Goal: Task Accomplishment & Management: Use online tool/utility

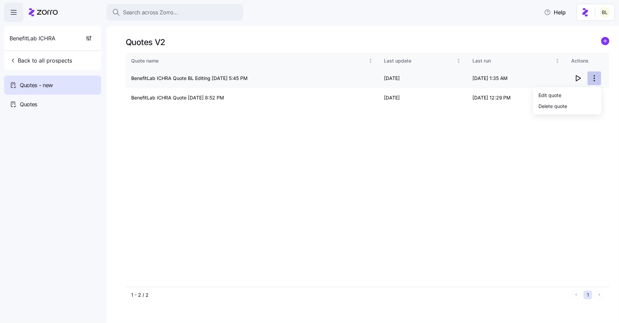
click at [595, 76] on html "Search across Zorro... Help BenefitLab ICHRA Back to all prospects Quotes - new…" at bounding box center [309, 159] width 619 height 318
click at [579, 98] on div "Edit quote" at bounding box center [567, 94] width 63 height 11
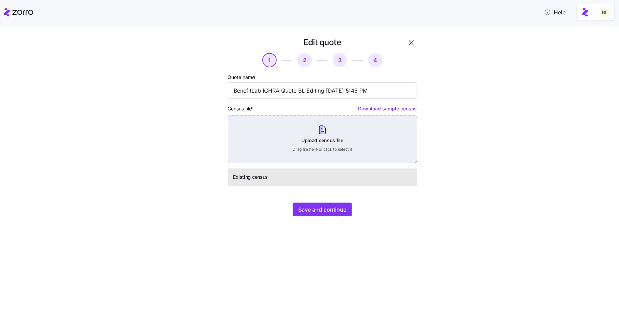
click at [377, 116] on div "Upload census file Drag file here or click to select it" at bounding box center [322, 139] width 189 height 48
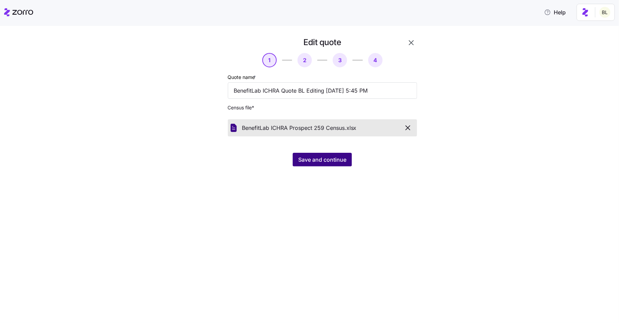
click at [300, 162] on span "Save and continue" at bounding box center [322, 159] width 48 height 8
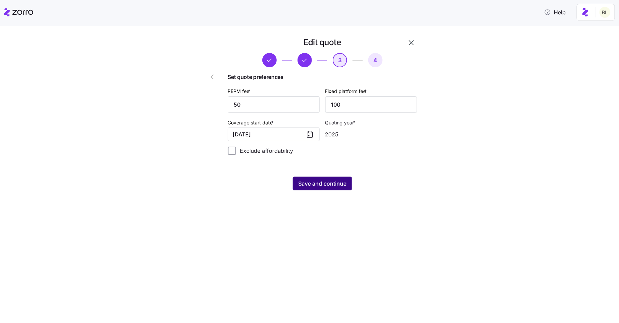
click at [321, 184] on span "Save and continue" at bounding box center [322, 183] width 48 height 8
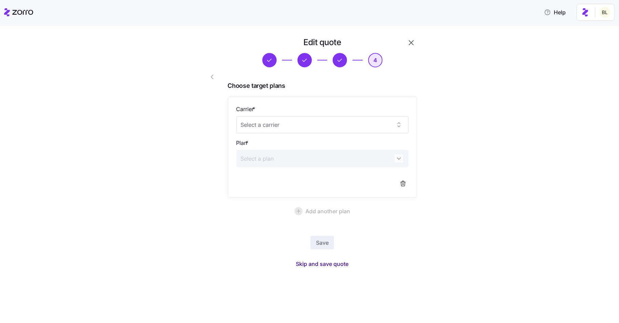
click at [318, 264] on span "Skip and save quote" at bounding box center [322, 263] width 53 height 8
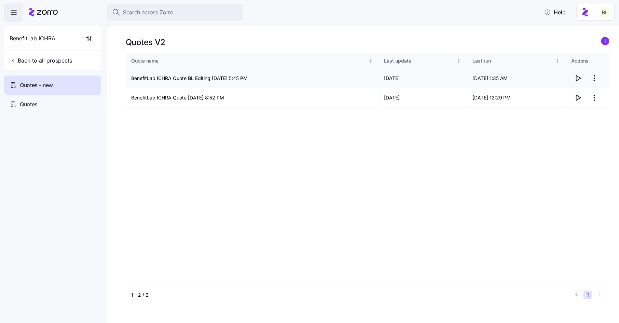
click at [578, 79] on icon "button" at bounding box center [577, 78] width 8 height 8
click at [597, 77] on html "Search across Zorro... Help BenefitLab ICHRA Back to all prospects Quotes - new…" at bounding box center [309, 159] width 619 height 318
click at [586, 90] on div "Edit quote" at bounding box center [567, 94] width 63 height 11
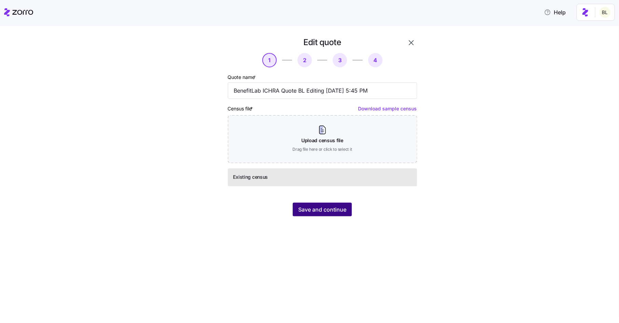
click at [328, 212] on span "Save and continue" at bounding box center [322, 209] width 48 height 8
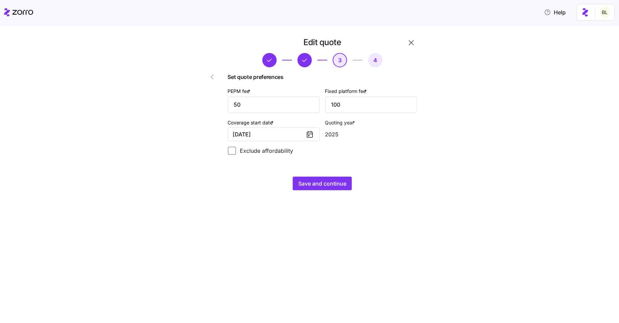
click at [311, 136] on icon at bounding box center [310, 134] width 8 height 8
click at [288, 134] on button "11/01/2025" at bounding box center [274, 134] width 92 height 14
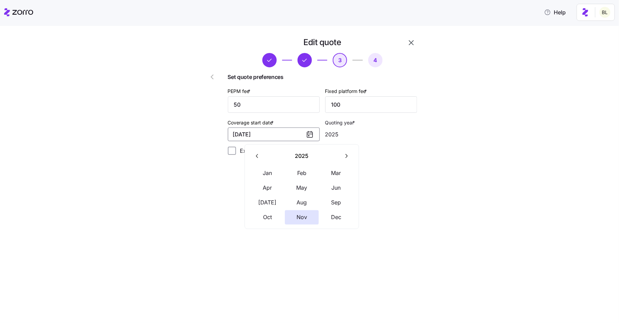
click at [346, 155] on icon "button" at bounding box center [346, 156] width 2 height 4
click at [269, 173] on button "Jan" at bounding box center [267, 173] width 34 height 14
type input "2026"
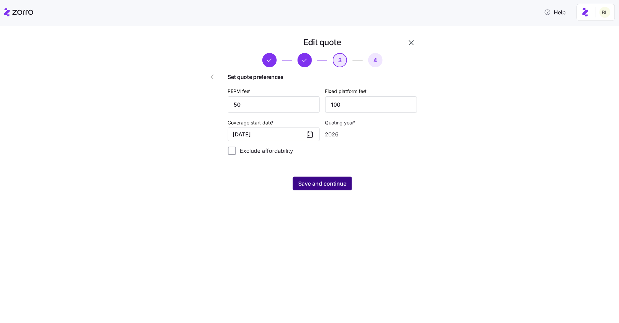
click at [319, 184] on span "Save and continue" at bounding box center [322, 183] width 48 height 8
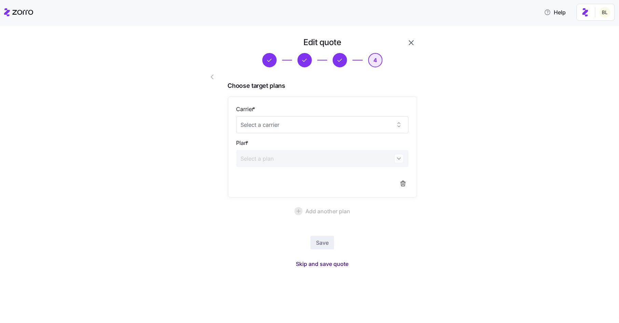
click at [318, 264] on span "Skip and save quote" at bounding box center [322, 263] width 53 height 8
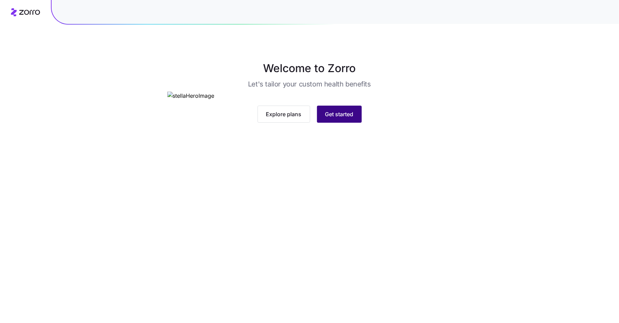
click at [341, 123] on button "Get started" at bounding box center [339, 113] width 45 height 17
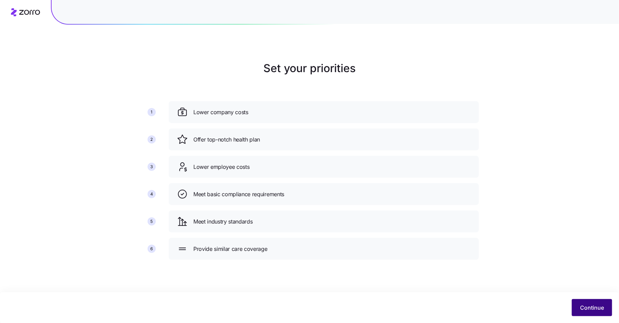
click at [585, 304] on span "Continue" at bounding box center [592, 307] width 24 height 8
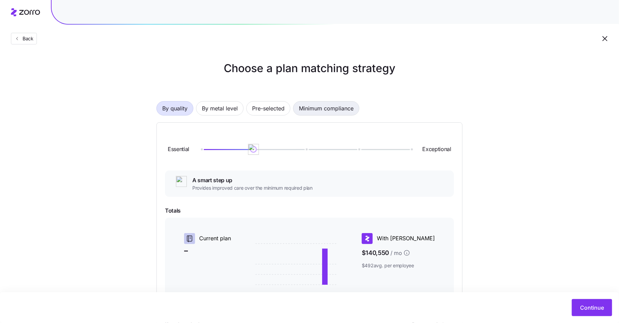
click at [345, 111] on span "Minimum compliance" at bounding box center [326, 108] width 55 height 14
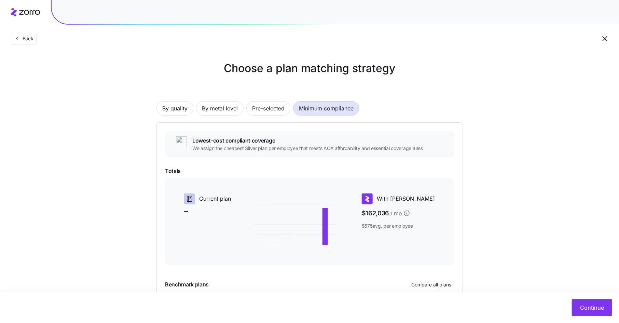
scroll to position [62, 0]
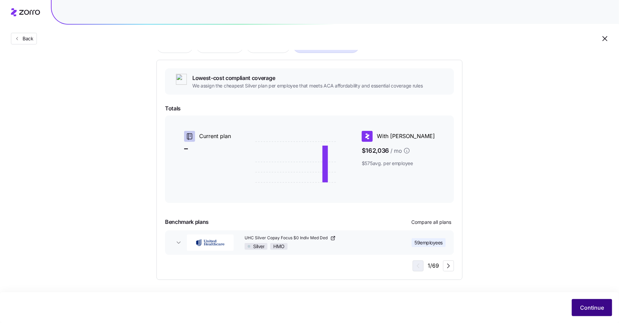
click at [586, 303] on span "Continue" at bounding box center [592, 307] width 24 height 8
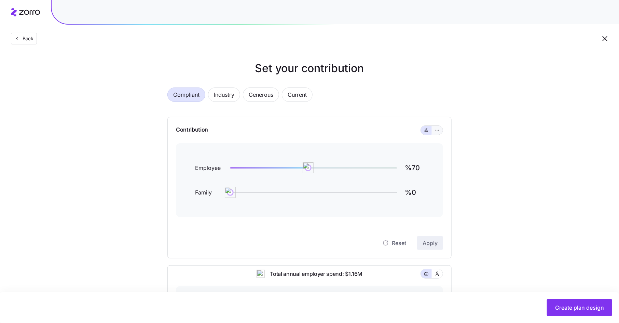
click at [440, 127] on button "button" at bounding box center [436, 130] width 11 height 9
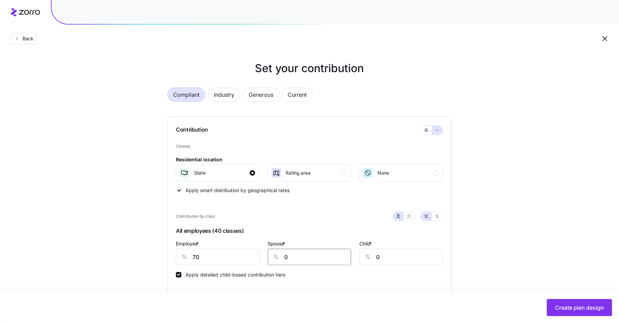
drag, startPoint x: 294, startPoint y: 254, endPoint x: 281, endPoint y: 254, distance: 13.0
click at [281, 254] on div "% 0" at bounding box center [310, 257] width 84 height 16
type input "15"
click at [408, 217] on icon "button" at bounding box center [408, 215] width 5 height 5
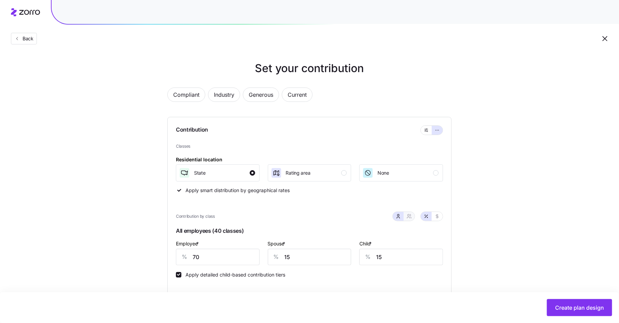
type input "43"
type input "45"
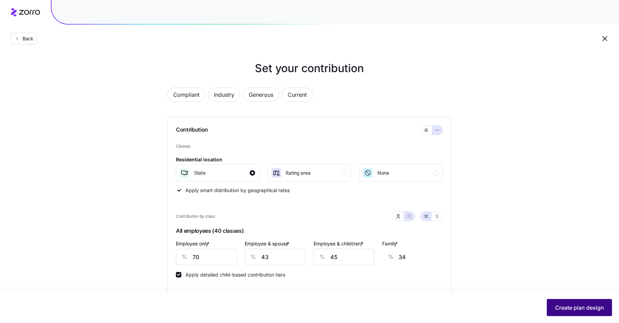
click at [564, 307] on span "Create plan design" at bounding box center [579, 307] width 49 height 8
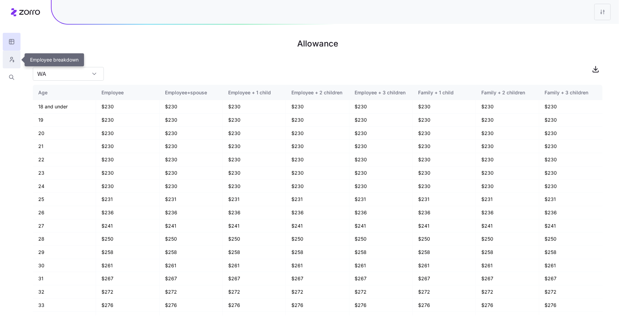
click at [11, 58] on icon "button" at bounding box center [12, 59] width 6 height 7
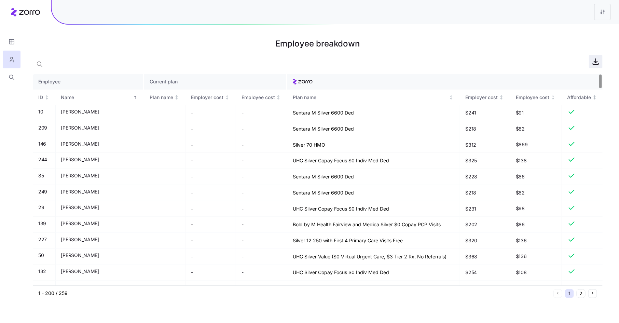
click at [596, 62] on icon "button" at bounding box center [595, 61] width 8 height 8
click at [14, 41] on icon "button" at bounding box center [12, 41] width 6 height 7
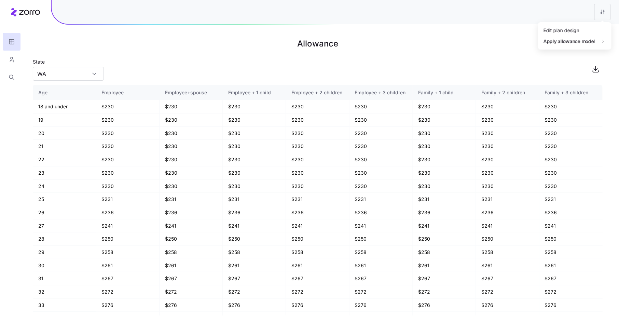
click at [605, 11] on html "Allowance State WA Age Employee Employee+spouse Employee + 1 child Employee + 2…" at bounding box center [309, 161] width 619 height 323
click at [591, 29] on div "Edit plan design" at bounding box center [574, 30] width 68 height 11
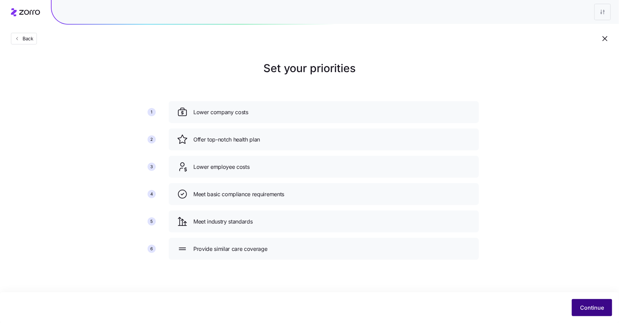
click at [583, 305] on span "Continue" at bounding box center [592, 307] width 24 height 8
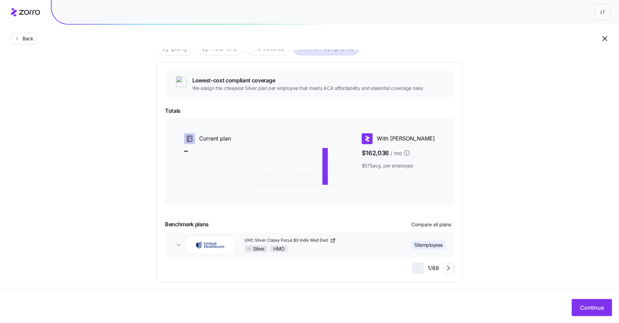
scroll to position [62, 0]
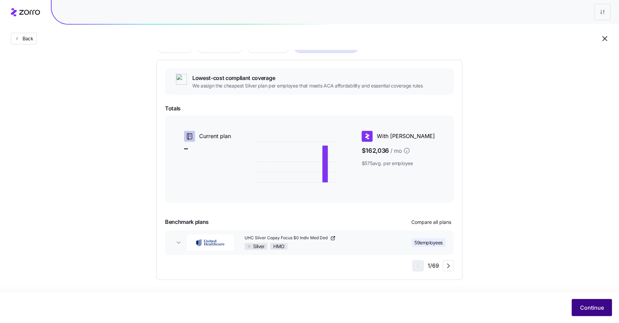
click at [584, 304] on span "Continue" at bounding box center [592, 307] width 24 height 8
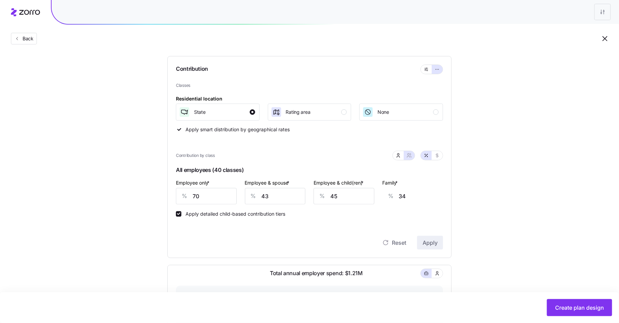
scroll to position [80, 0]
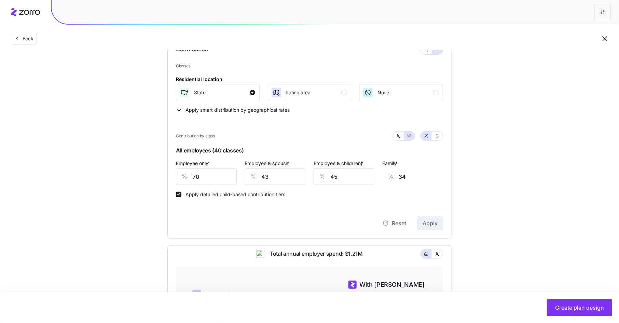
click at [365, 200] on div "Classes Residential location State Rating area None Apply smart distribution by…" at bounding box center [309, 146] width 267 height 167
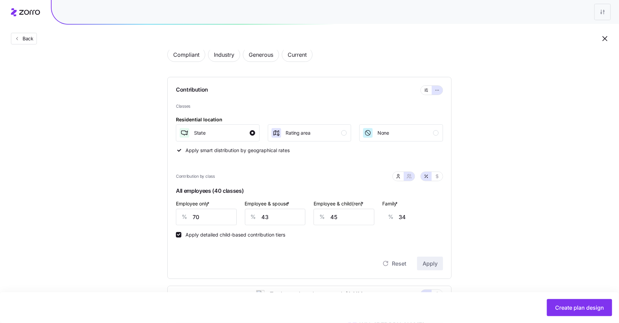
scroll to position [0, 0]
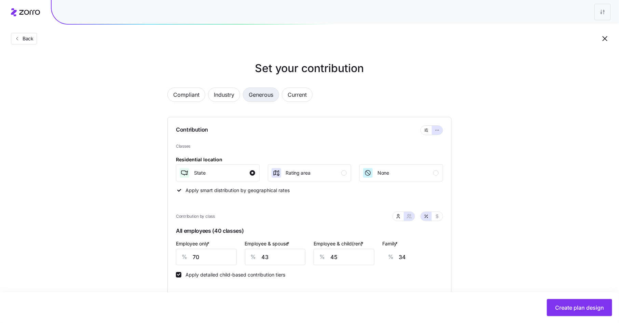
click at [270, 94] on span "Generous" at bounding box center [261, 95] width 25 height 14
type input "94"
type input "83"
type input "84"
type input "80"
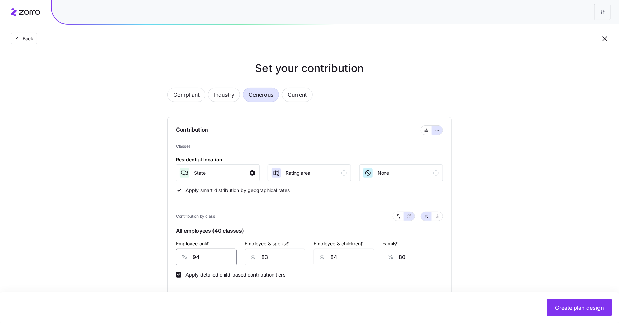
click at [194, 257] on input "94" at bounding box center [206, 257] width 61 height 16
type input "7"
type input "110"
type input "70"
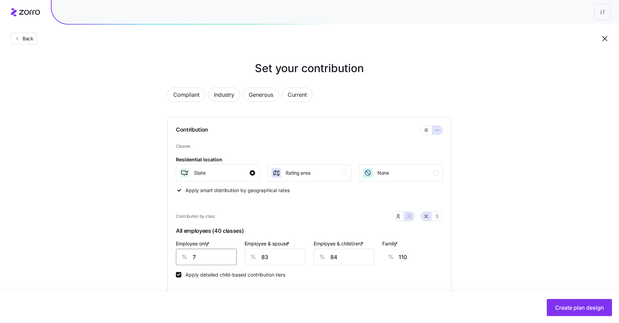
type input "88"
type input "70"
type input "4"
type input "33"
type input "43"
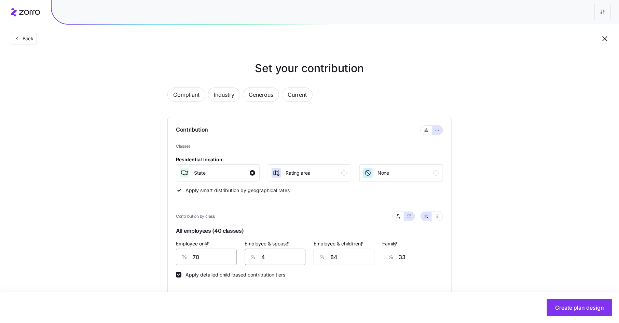
type input "60"
type input "434"
type input "333"
type input "43"
type input "60"
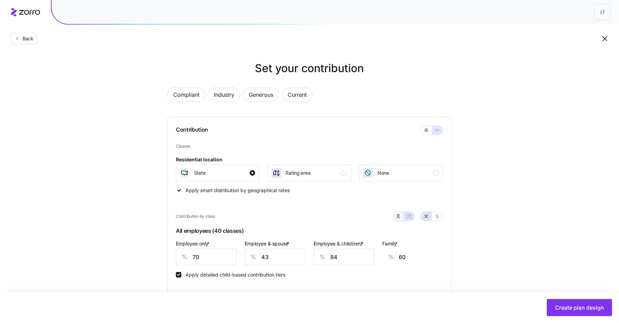
click at [397, 216] on icon "button" at bounding box center [397, 215] width 5 height 5
type input "16"
type input "99"
click at [289, 261] on input "16" at bounding box center [310, 257] width 84 height 16
type input "15"
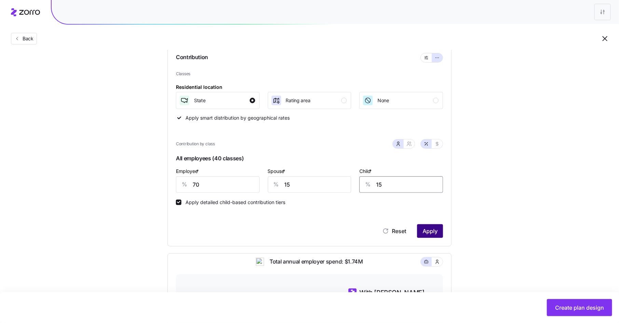
type input "15"
click at [424, 231] on span "Apply" at bounding box center [429, 231] width 15 height 8
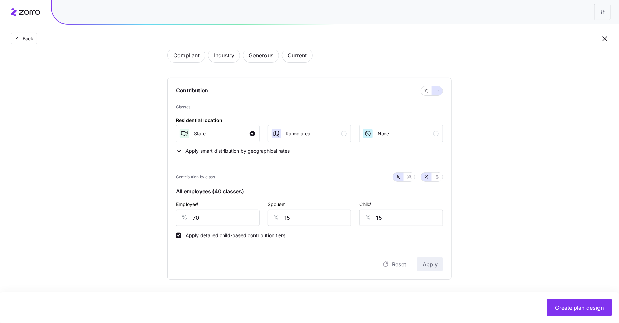
scroll to position [72, 0]
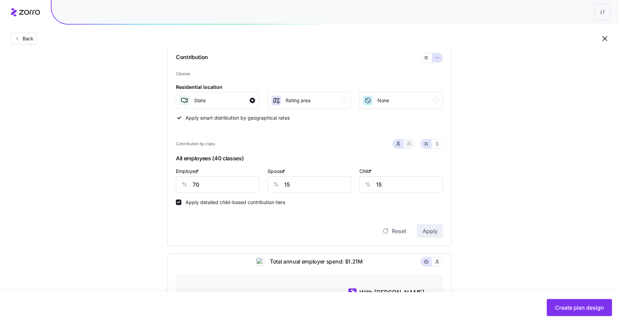
click at [411, 144] on icon "button" at bounding box center [410, 144] width 1 height 1
type input "43"
type input "44"
click at [397, 145] on icon "button" at bounding box center [398, 144] width 3 height 1
type input "15"
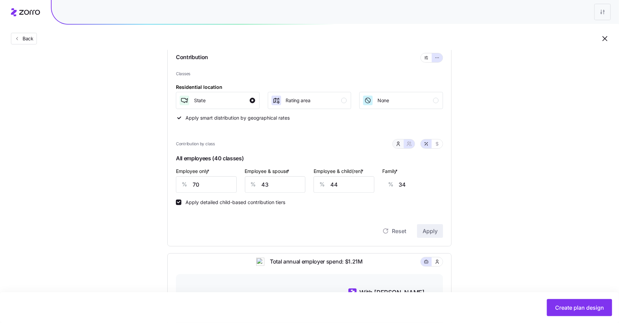
type input "15"
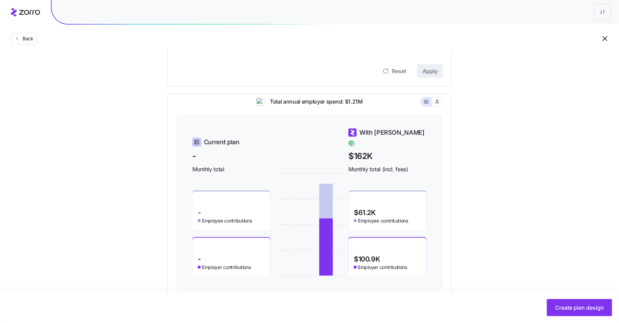
scroll to position [247, 0]
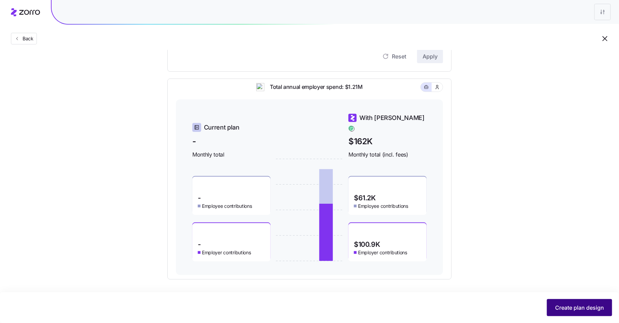
click at [571, 312] on button "Create plan design" at bounding box center [579, 307] width 65 height 17
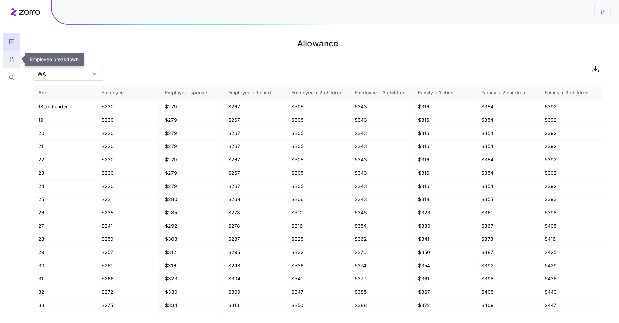
click at [11, 60] on icon "button" at bounding box center [12, 59] width 6 height 7
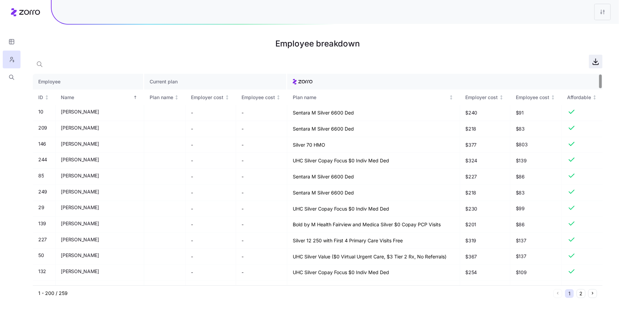
click at [596, 61] on icon "button" at bounding box center [595, 61] width 8 height 8
click at [606, 10] on html "Employee breakdown Employee Current plan ID Name Plan name Employer cost Employ…" at bounding box center [309, 161] width 619 height 323
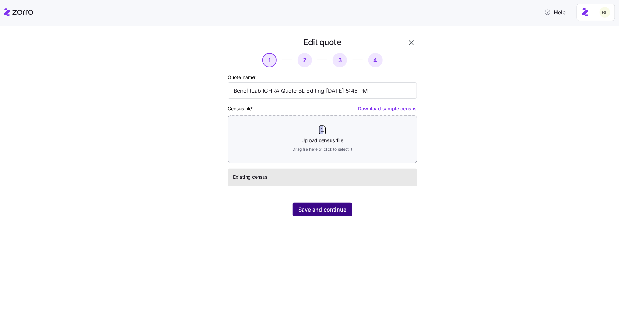
click at [321, 208] on span "Save and continue" at bounding box center [322, 209] width 48 height 8
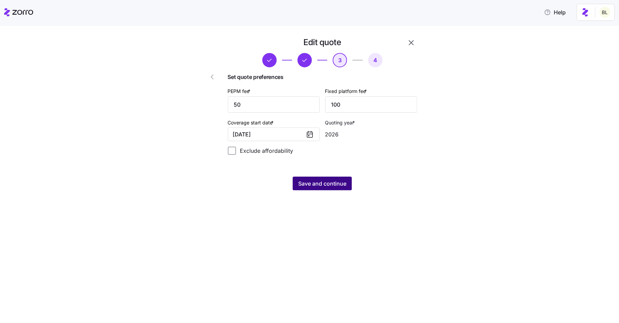
click at [321, 182] on span "Save and continue" at bounding box center [322, 183] width 48 height 8
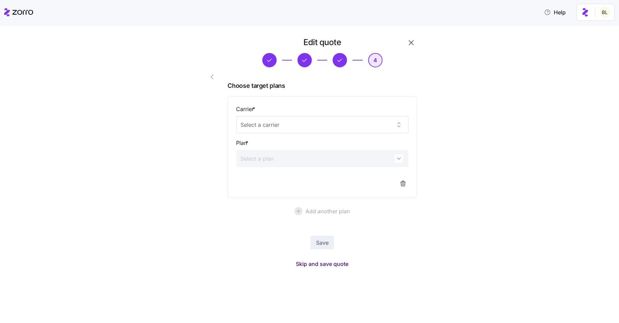
click at [321, 262] on span "Skip and save quote" at bounding box center [322, 263] width 53 height 8
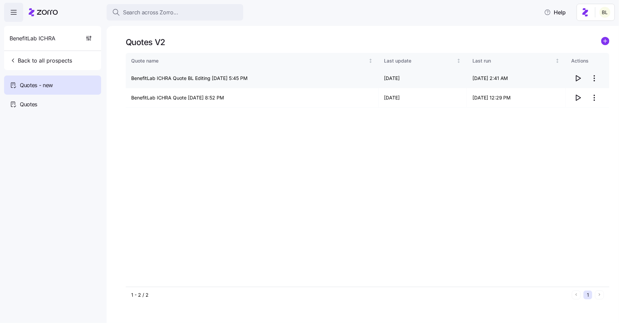
click at [579, 80] on icon "button" at bounding box center [577, 78] width 8 height 8
click at [577, 76] on icon "button" at bounding box center [578, 77] width 4 height 5
click at [593, 78] on html "Search across Zorro... Help BenefitLab ICHRA Back to all prospects Quotes - new…" at bounding box center [309, 159] width 619 height 318
click at [580, 96] on div "Edit quote" at bounding box center [567, 94] width 63 height 11
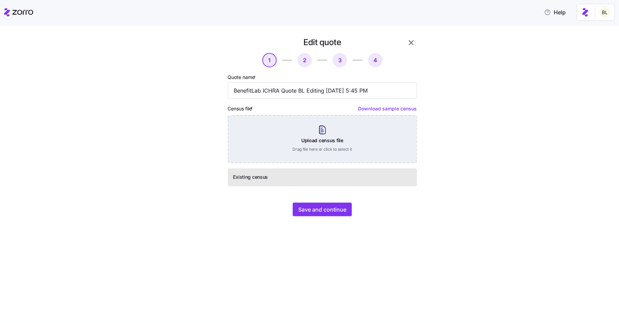
click at [329, 132] on div "Upload census file Drag file here or click to select it" at bounding box center [322, 139] width 189 height 48
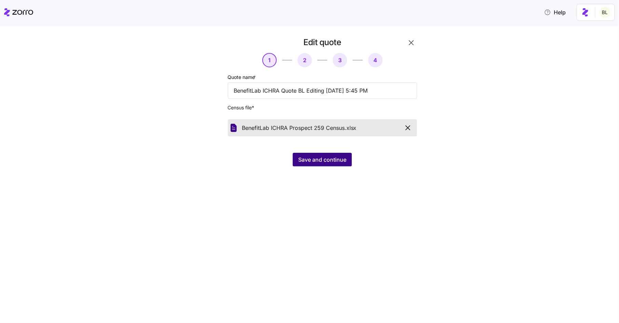
click at [317, 159] on span "Save and continue" at bounding box center [322, 159] width 48 height 8
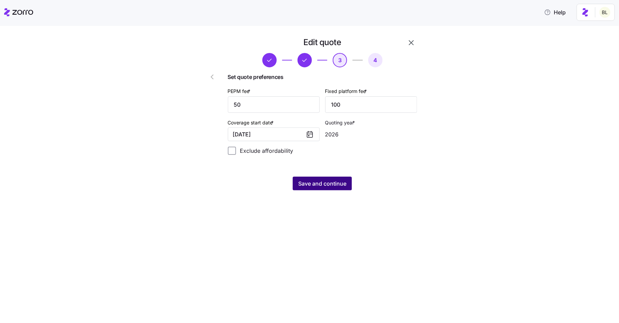
click at [324, 184] on span "Save and continue" at bounding box center [322, 183] width 48 height 8
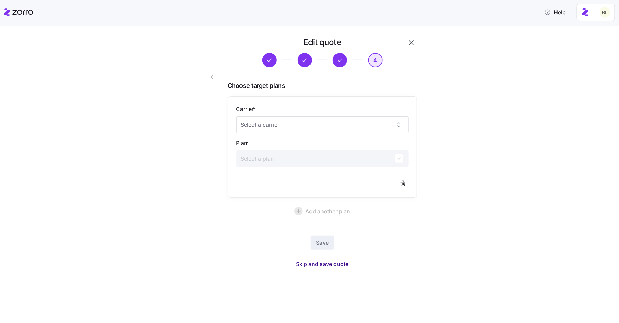
click at [336, 261] on span "Skip and save quote" at bounding box center [322, 263] width 53 height 8
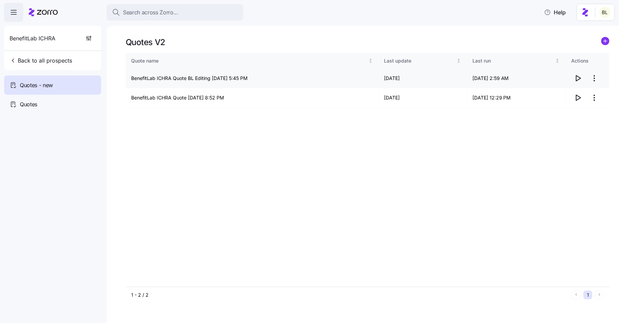
click at [578, 77] on icon "button" at bounding box center [577, 78] width 8 height 8
click at [596, 74] on html "Search across Zorro... Help BenefitLab ICHRA Back to all prospects Quotes - new…" at bounding box center [309, 159] width 619 height 318
click at [580, 94] on div "Edit quote" at bounding box center [567, 94] width 63 height 11
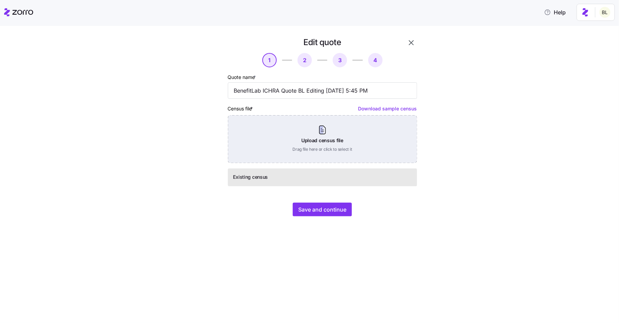
click at [382, 134] on div "Upload census file Drag file here or click to select it" at bounding box center [322, 139] width 189 height 48
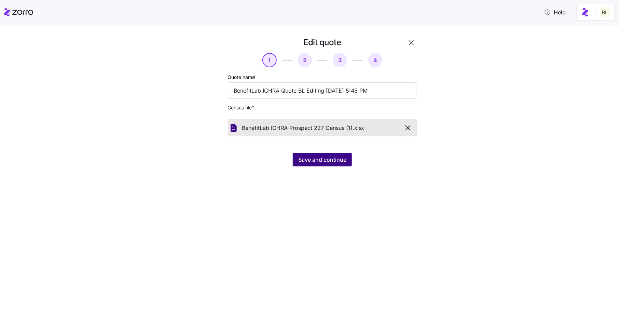
click at [320, 165] on button "Save and continue" at bounding box center [322, 160] width 59 height 14
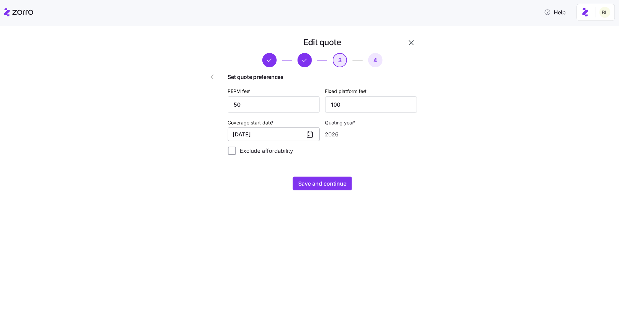
click at [305, 136] on button "[DATE]" at bounding box center [274, 134] width 92 height 14
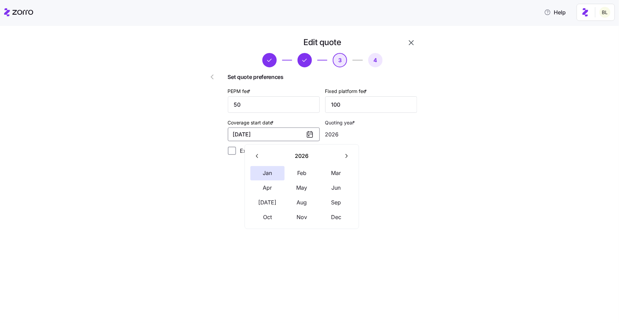
click at [261, 154] on button "button" at bounding box center [257, 155] width 14 height 14
click at [301, 216] on button "Nov" at bounding box center [302, 217] width 34 height 14
type input "2025"
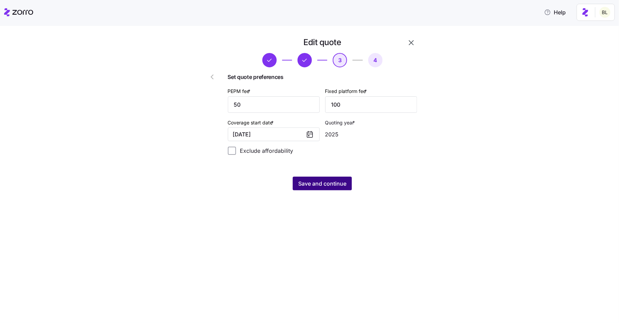
click at [311, 181] on span "Save and continue" at bounding box center [322, 183] width 48 height 8
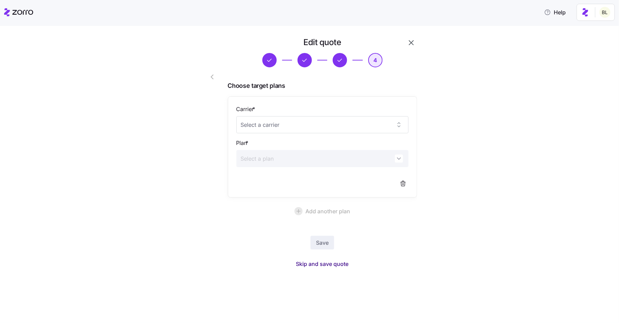
click at [341, 263] on span "Skip and save quote" at bounding box center [322, 263] width 53 height 8
click at [606, 14] on icon "button" at bounding box center [605, 15] width 5 height 5
click at [409, 41] on icon "button" at bounding box center [411, 43] width 8 height 8
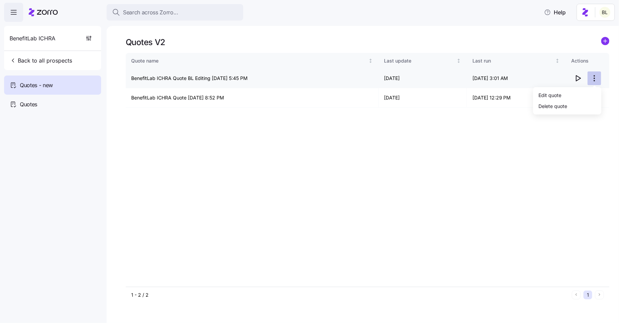
click at [596, 77] on html "Search across Zorro... Help BenefitLab ICHRA Back to all prospects Quotes - new…" at bounding box center [309, 159] width 619 height 318
click at [582, 93] on div "Edit quote" at bounding box center [567, 94] width 63 height 11
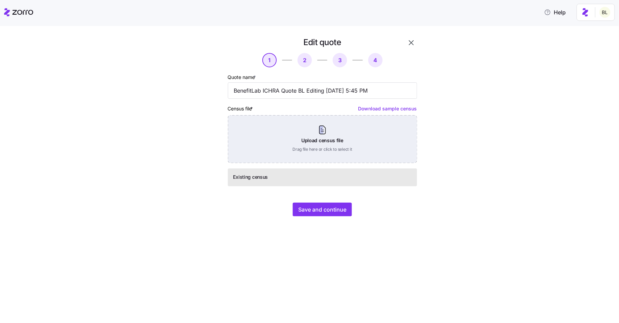
click at [327, 128] on div "Upload census file Drag file here or click to select it" at bounding box center [322, 139] width 189 height 48
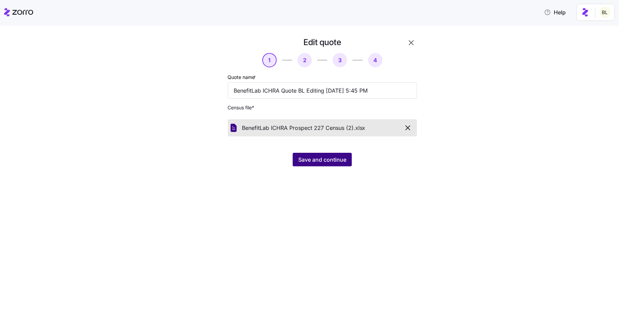
click at [325, 159] on span "Save and continue" at bounding box center [322, 159] width 48 height 8
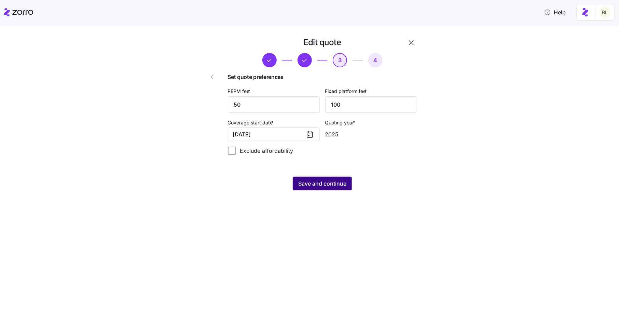
click at [317, 184] on span "Save and continue" at bounding box center [322, 183] width 48 height 8
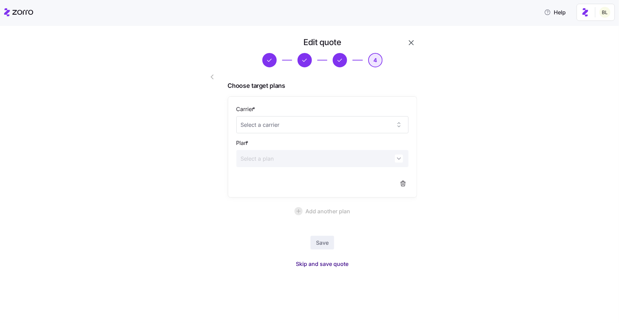
click at [322, 262] on span "Skip and save quote" at bounding box center [322, 263] width 53 height 8
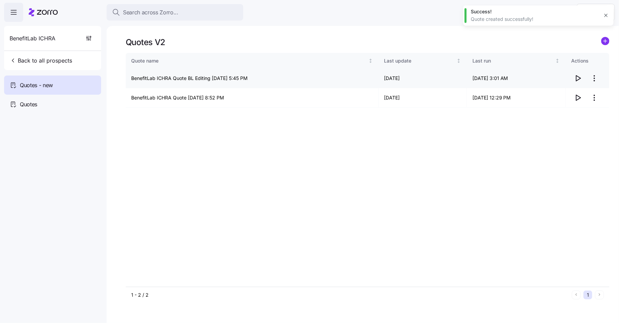
click at [578, 79] on icon "button" at bounding box center [577, 78] width 8 height 8
click at [595, 80] on html "Search across Zorro... Help BenefitLab ICHRA Back to all prospects Quotes - new…" at bounding box center [309, 159] width 619 height 318
click at [579, 92] on div "Edit quote" at bounding box center [567, 94] width 63 height 11
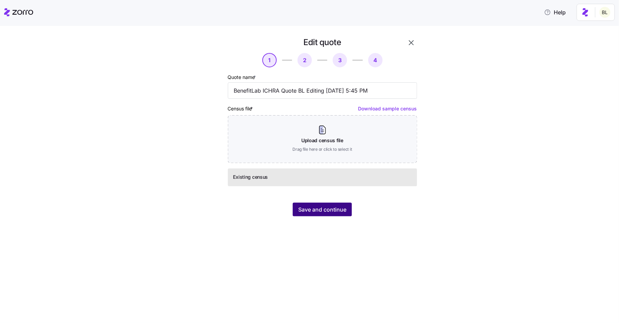
click at [332, 209] on span "Save and continue" at bounding box center [322, 209] width 48 height 8
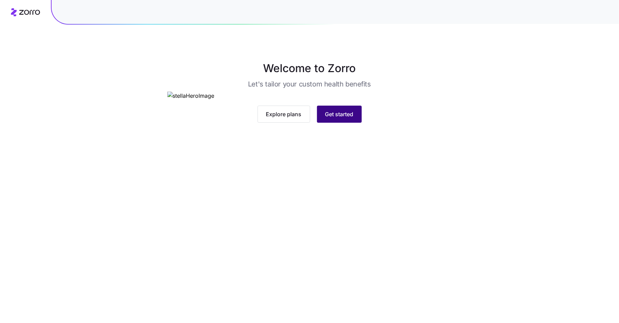
click at [352, 118] on span "Get started" at bounding box center [339, 114] width 28 height 8
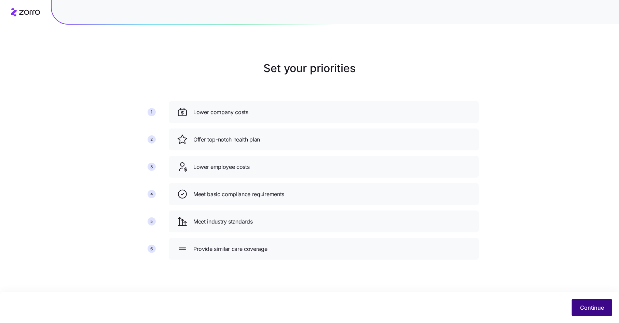
click at [579, 303] on button "Continue" at bounding box center [591, 307] width 40 height 17
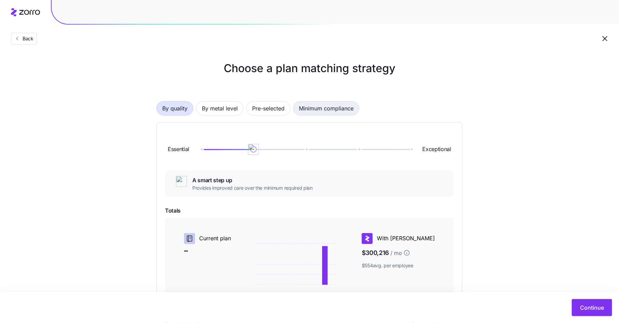
click at [320, 111] on span "Minimum compliance" at bounding box center [326, 108] width 55 height 14
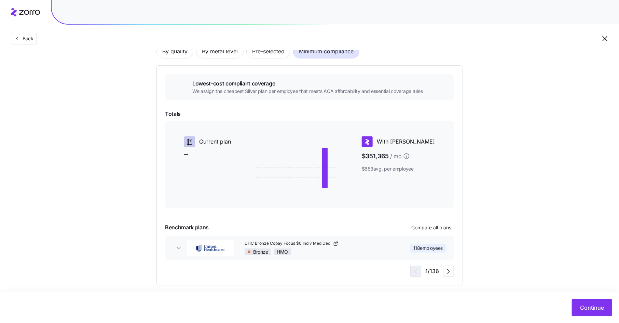
scroll to position [62, 0]
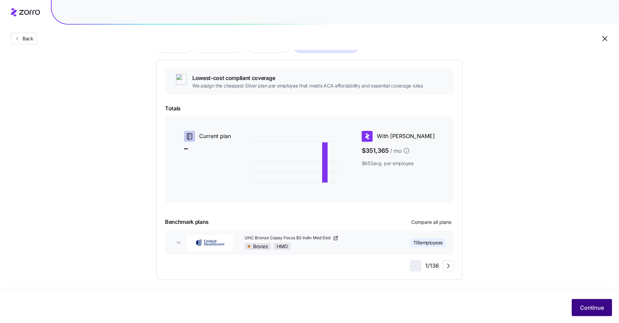
click at [583, 302] on button "Continue" at bounding box center [591, 307] width 40 height 17
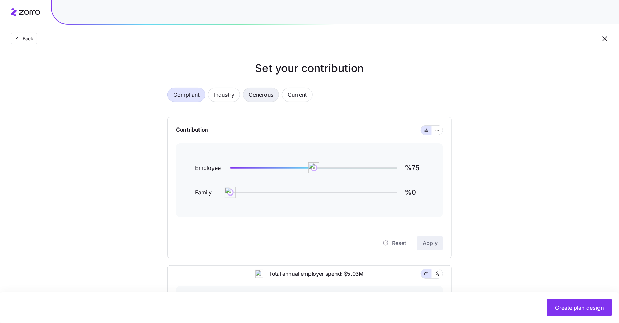
click at [268, 93] on span "Generous" at bounding box center [261, 95] width 25 height 14
type input "%94"
type input "%72"
click at [434, 133] on button "button" at bounding box center [436, 130] width 11 height 9
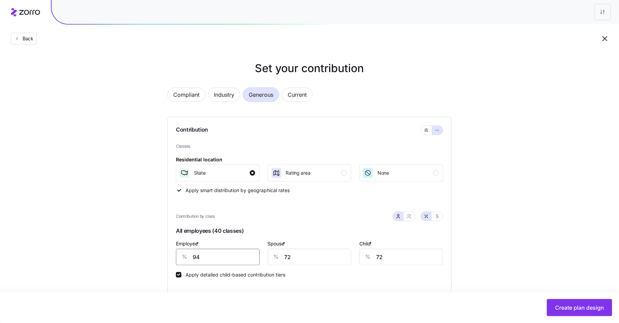
drag, startPoint x: 209, startPoint y: 257, endPoint x: 173, endPoint y: 257, distance: 35.2
click at [173, 257] on div "Contribution Classes Residential location State Rating area None Apply smart di…" at bounding box center [309, 218] width 284 height 202
type input "75"
type input "15"
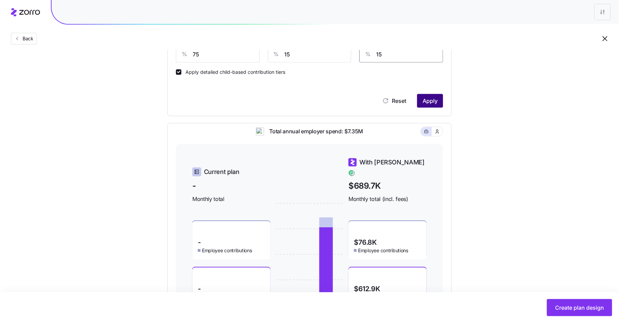
type input "15"
click at [433, 99] on span "Apply" at bounding box center [429, 101] width 15 height 8
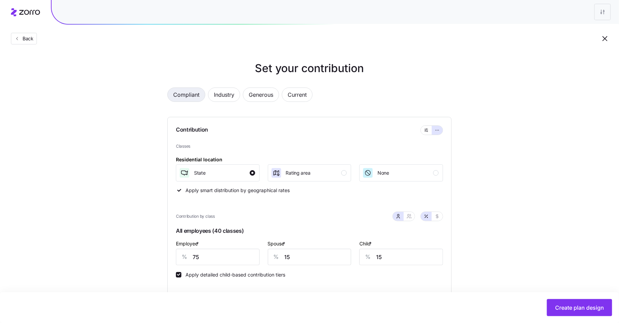
click at [191, 91] on span "Compliant" at bounding box center [186, 95] width 26 height 14
type input "0"
click at [603, 38] on icon "button" at bounding box center [604, 38] width 8 height 8
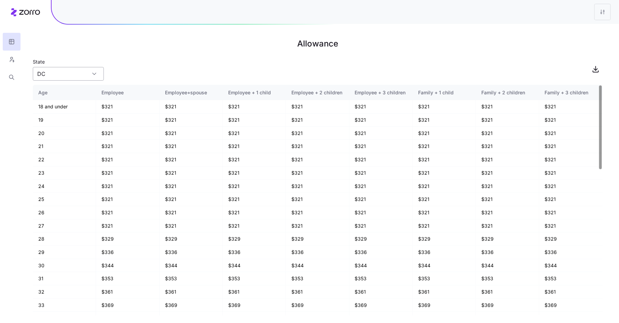
click at [86, 73] on input "DC" at bounding box center [68, 74] width 71 height 14
click at [154, 55] on main "Allowance State DC Age Employee Employee+spouse Employee + 1 child Employee + 2…" at bounding box center [309, 161] width 619 height 323
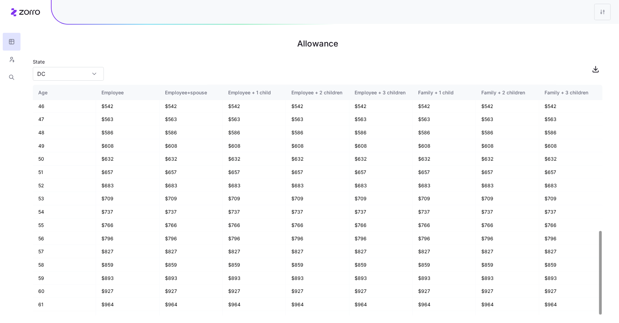
scroll to position [400, 0]
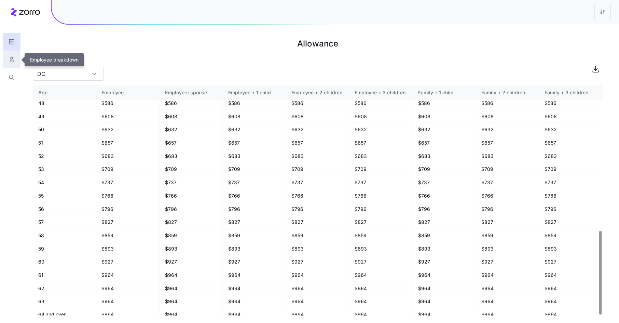
click at [11, 59] on icon "button" at bounding box center [12, 58] width 2 height 2
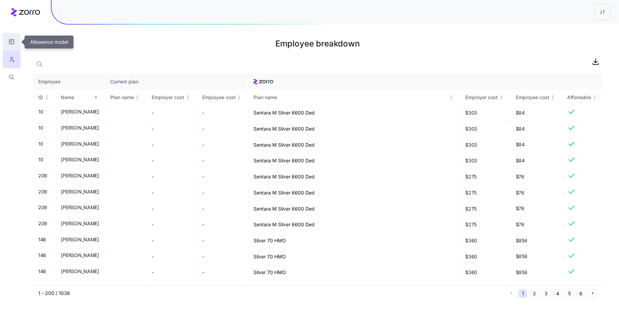
click at [14, 38] on icon "button" at bounding box center [12, 41] width 6 height 7
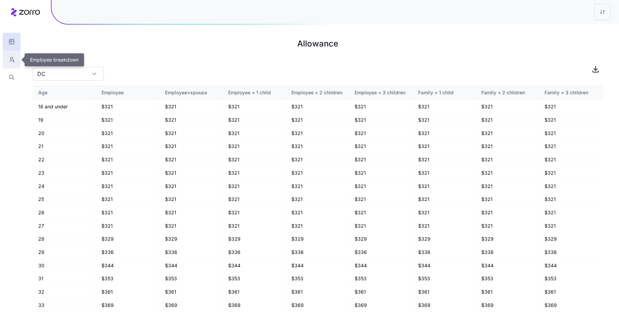
click at [13, 56] on icon "button" at bounding box center [12, 59] width 6 height 7
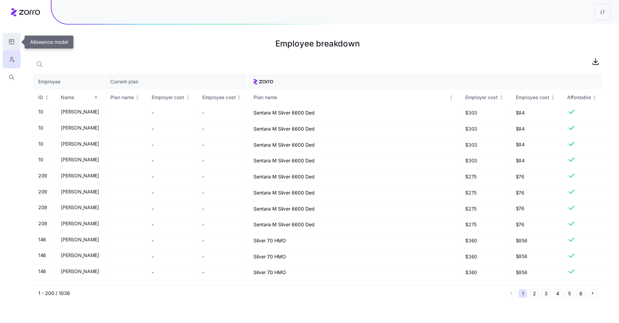
click at [14, 41] on icon "button" at bounding box center [11, 41] width 5 height 0
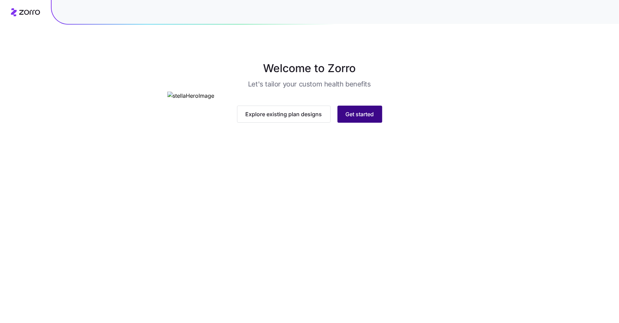
click at [361, 118] on span "Get started" at bounding box center [359, 114] width 28 height 8
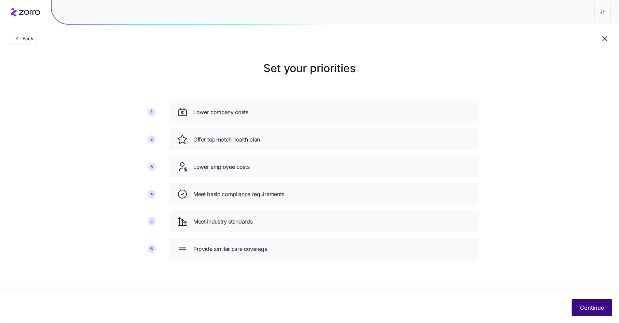
click at [579, 304] on button "Continue" at bounding box center [591, 307] width 40 height 17
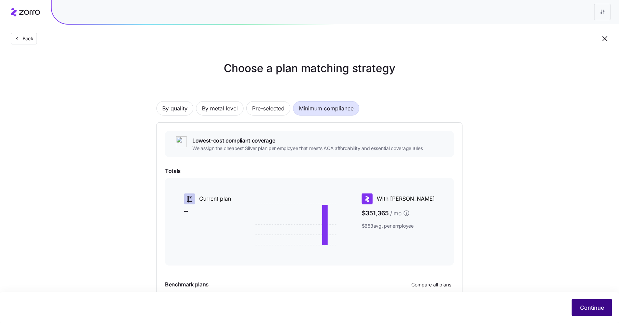
click at [582, 307] on span "Continue" at bounding box center [592, 307] width 24 height 8
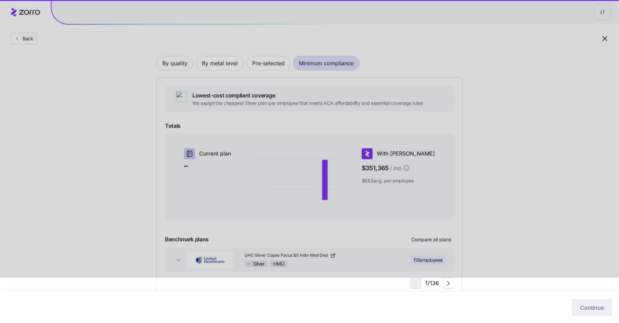
scroll to position [62, 0]
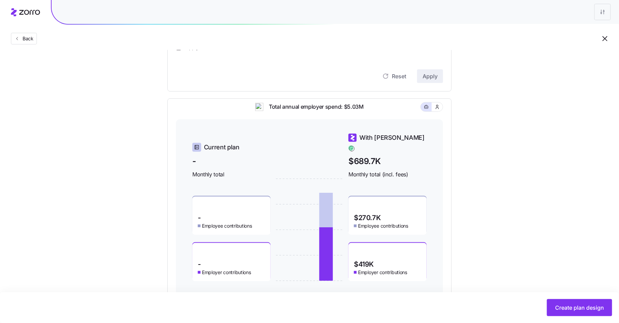
scroll to position [229, 0]
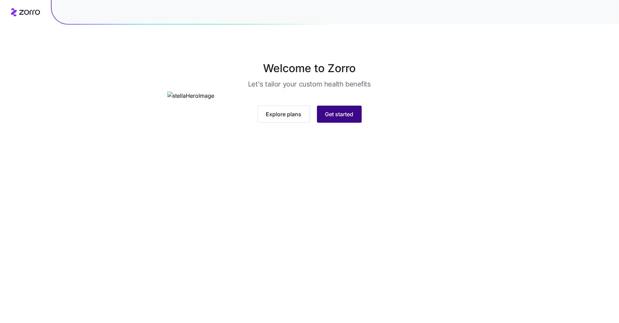
click at [346, 118] on span "Get started" at bounding box center [339, 114] width 28 height 8
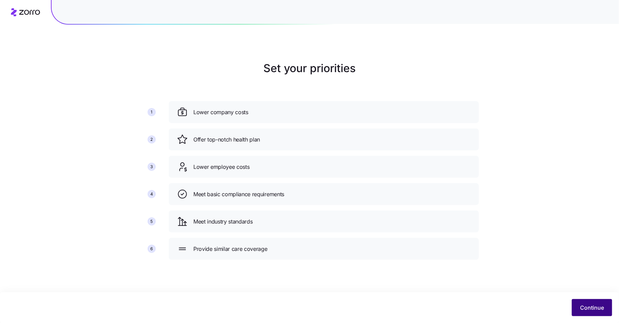
click at [581, 300] on button "Continue" at bounding box center [591, 307] width 40 height 17
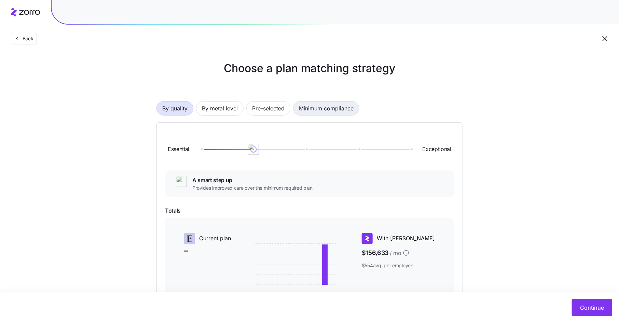
click at [341, 109] on span "Minimum compliance" at bounding box center [326, 108] width 55 height 14
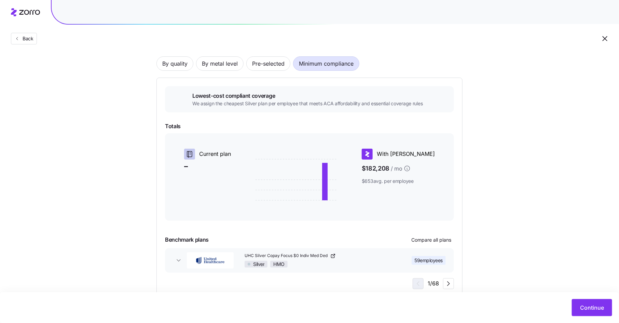
scroll to position [62, 0]
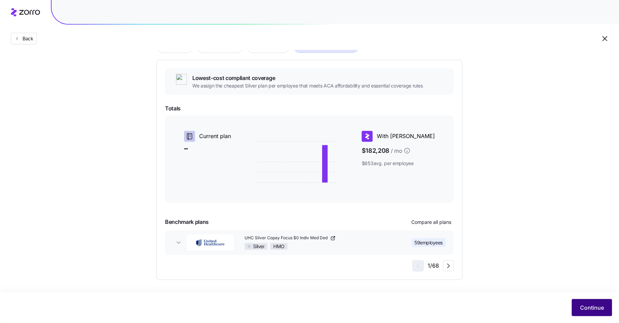
click at [586, 305] on span "Continue" at bounding box center [592, 307] width 24 height 8
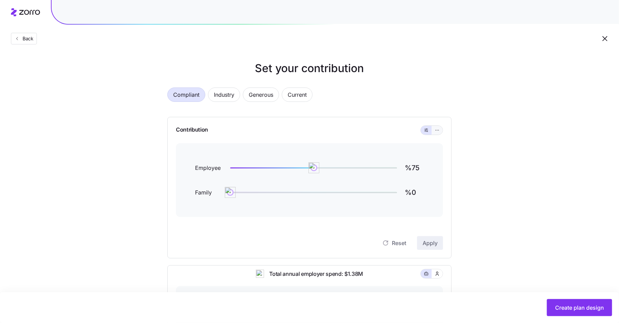
click at [438, 132] on icon "button" at bounding box center [437, 130] width 5 height 8
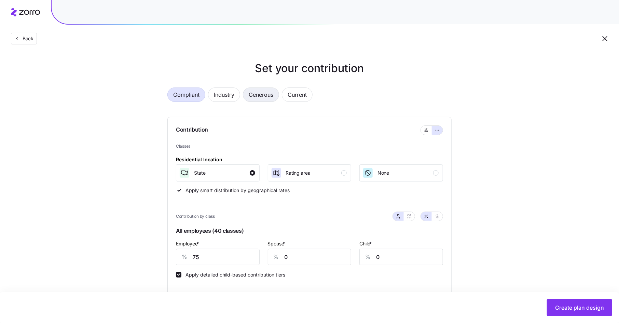
click at [259, 93] on span "Generous" at bounding box center [261, 95] width 25 height 14
type input "94"
type input "72"
drag, startPoint x: 208, startPoint y: 256, endPoint x: 185, endPoint y: 253, distance: 23.7
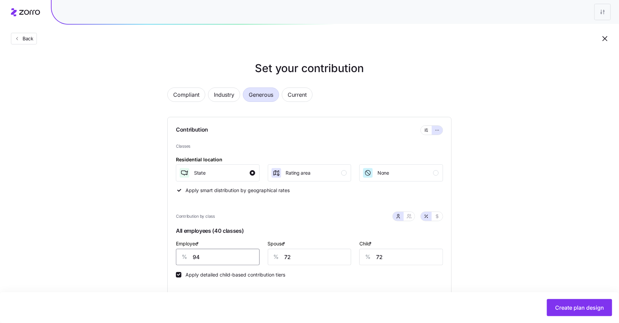
click at [185, 253] on div "% 94" at bounding box center [218, 257] width 84 height 16
type input "75"
type input "15"
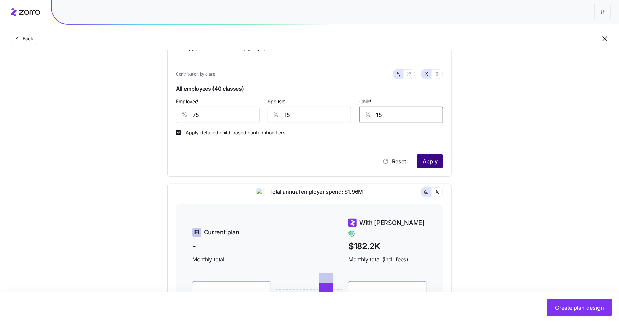
type input "15"
click at [427, 164] on span "Apply" at bounding box center [429, 161] width 15 height 8
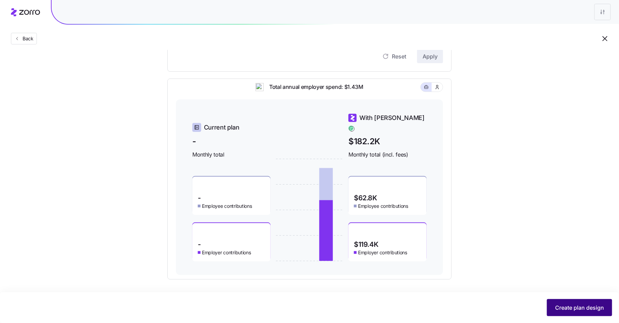
click at [565, 304] on span "Create plan design" at bounding box center [579, 307] width 49 height 8
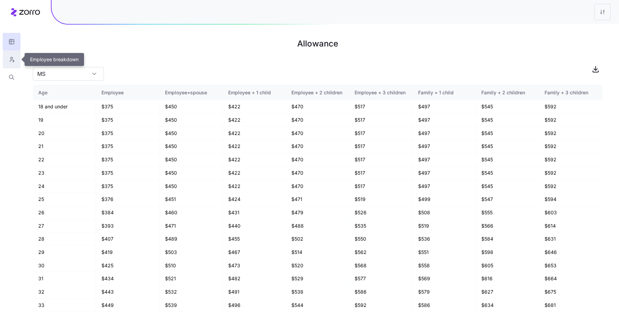
click at [11, 60] on icon "button" at bounding box center [12, 59] width 6 height 7
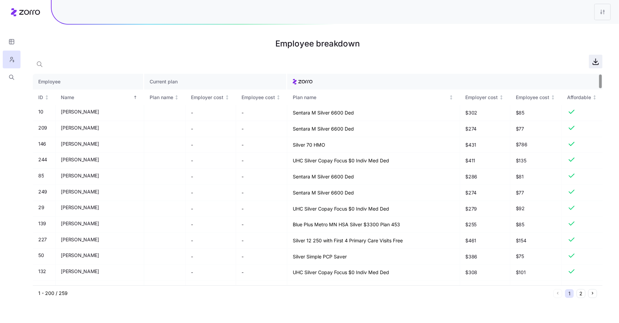
click at [597, 62] on icon "button" at bounding box center [595, 61] width 8 height 8
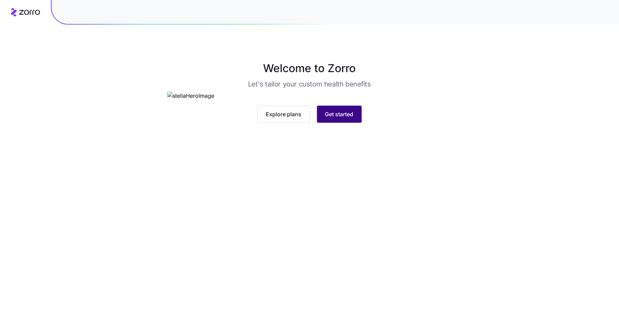
click at [343, 118] on span "Get started" at bounding box center [339, 114] width 28 height 8
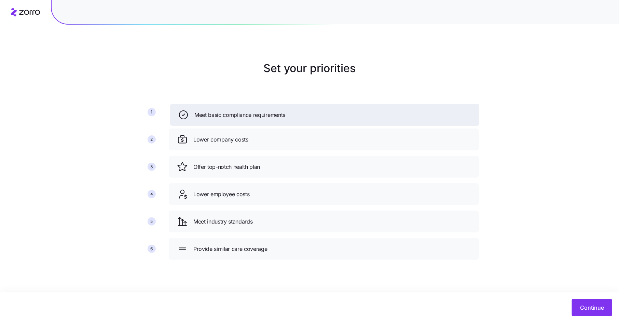
drag, startPoint x: 264, startPoint y: 194, endPoint x: 265, endPoint y: 114, distance: 79.9
click at [265, 114] on span "Meet basic compliance requirements" at bounding box center [239, 115] width 91 height 9
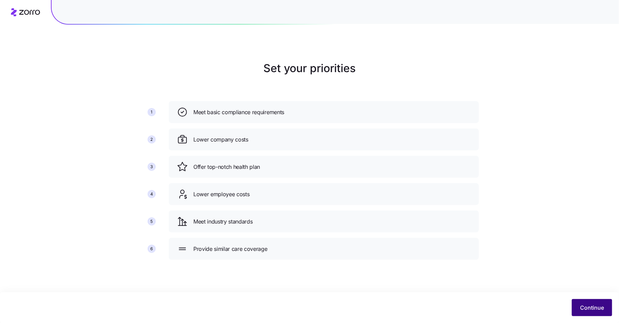
click at [583, 303] on span "Continue" at bounding box center [592, 307] width 24 height 8
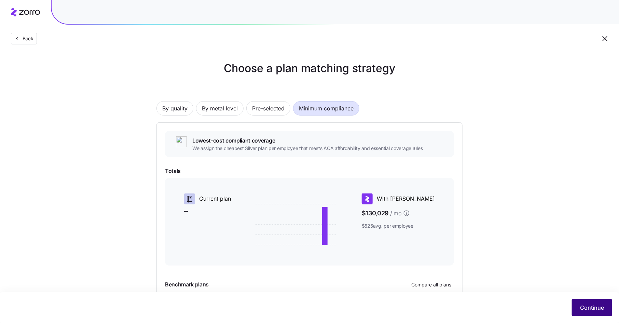
click at [584, 305] on span "Continue" at bounding box center [592, 307] width 24 height 8
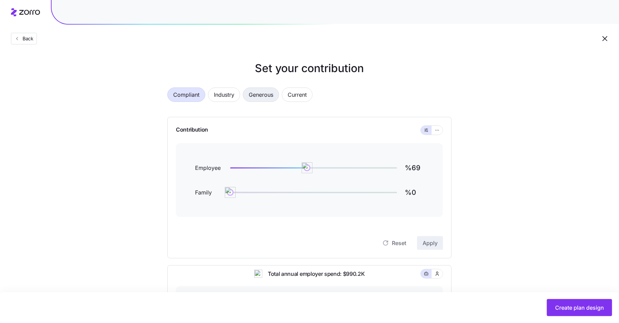
click at [266, 95] on span "Generous" at bounding box center [261, 95] width 25 height 14
type input "%94"
type input "%72"
click at [436, 129] on icon "button" at bounding box center [437, 130] width 5 height 8
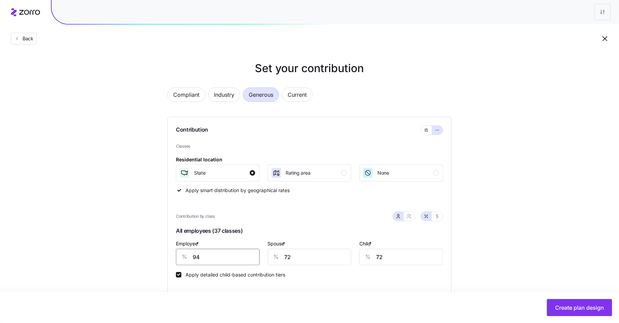
drag, startPoint x: 201, startPoint y: 256, endPoint x: 178, endPoint y: 256, distance: 22.9
click at [178, 256] on div "% 94" at bounding box center [218, 257] width 84 height 16
type input "69"
type input "15"
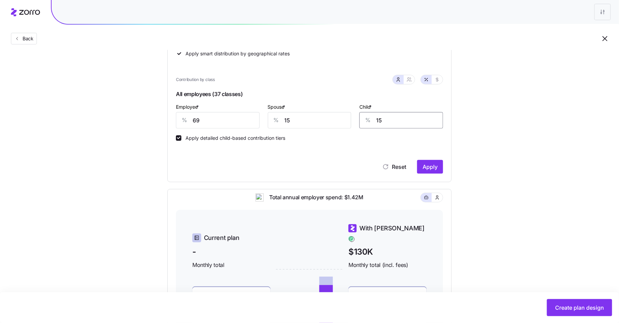
scroll to position [132, 0]
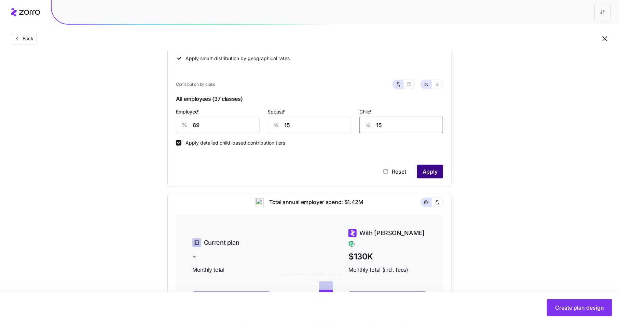
type input "15"
click at [429, 169] on span "Apply" at bounding box center [429, 171] width 15 height 8
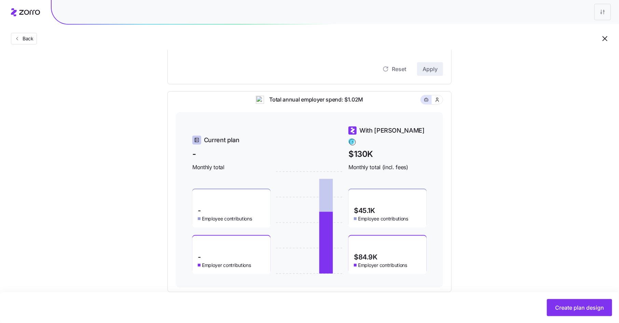
scroll to position [247, 0]
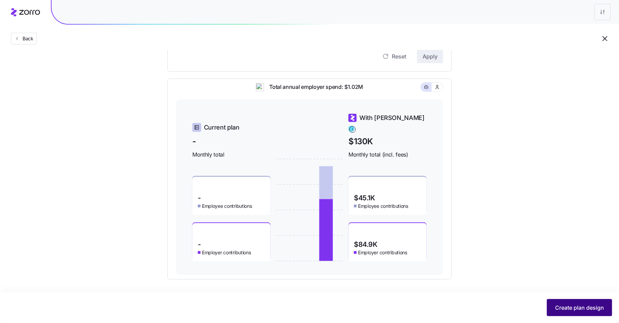
click at [569, 305] on span "Create plan design" at bounding box center [579, 307] width 49 height 8
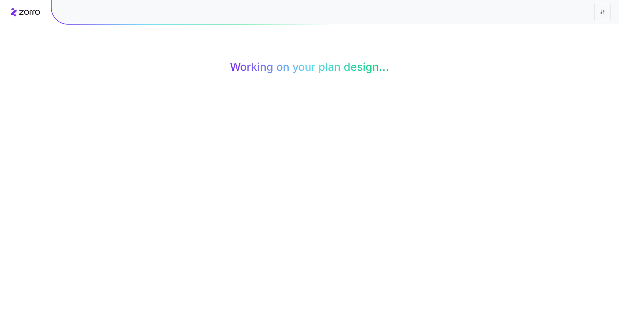
scroll to position [0, 0]
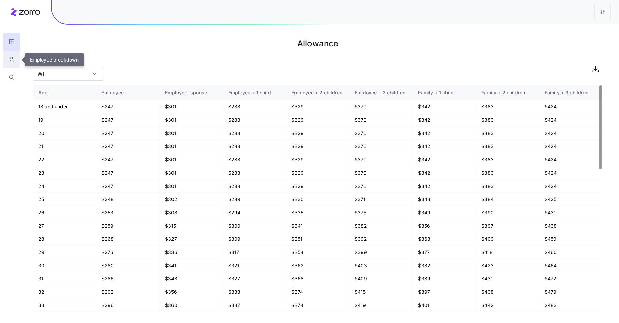
click at [12, 58] on icon "button" at bounding box center [12, 59] width 6 height 7
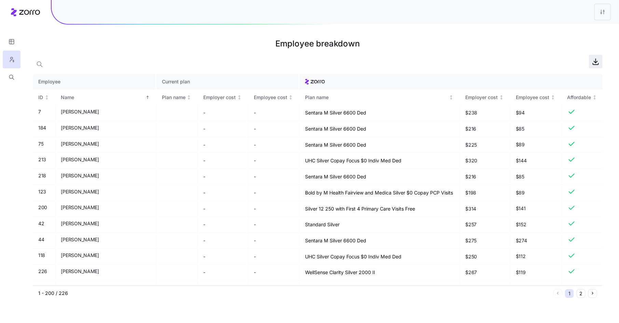
click at [596, 61] on icon "button" at bounding box center [595, 62] width 3 height 2
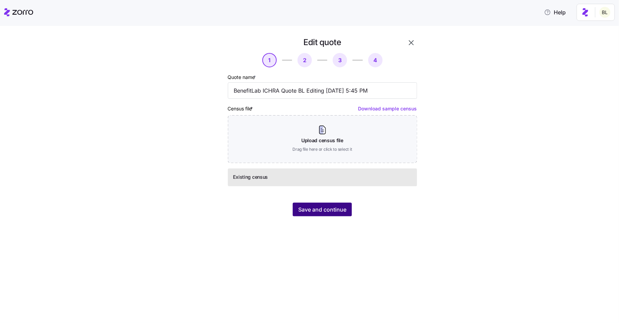
click at [316, 211] on span "Save and continue" at bounding box center [322, 209] width 48 height 8
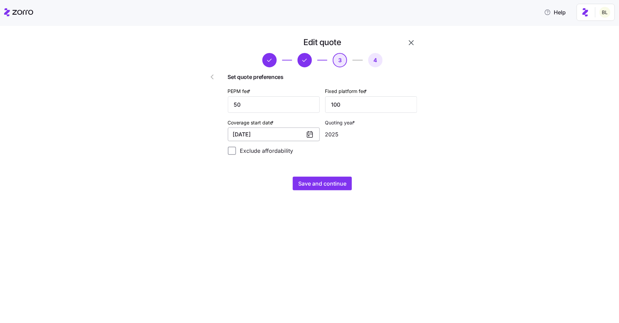
click at [266, 135] on button "[DATE]" at bounding box center [274, 134] width 92 height 14
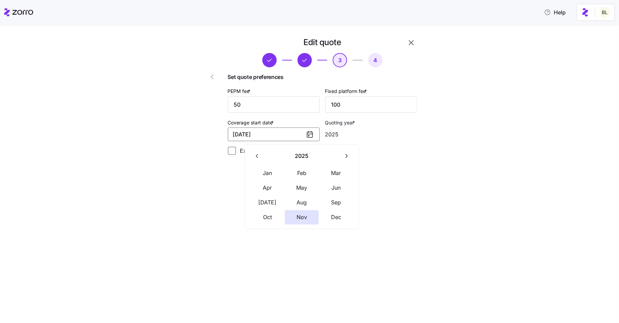
click at [346, 156] on icon "button" at bounding box center [346, 156] width 2 height 4
click at [267, 173] on button "Jan" at bounding box center [267, 173] width 34 height 14
type input "2026"
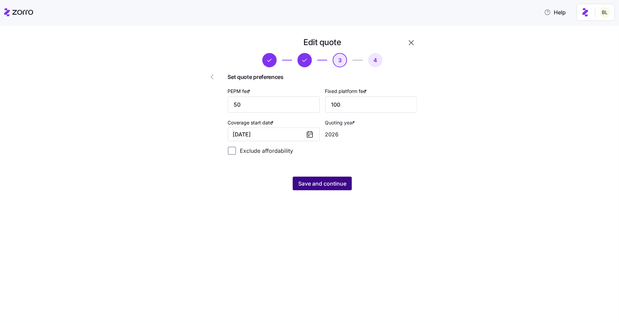
click at [312, 185] on span "Save and continue" at bounding box center [322, 183] width 48 height 8
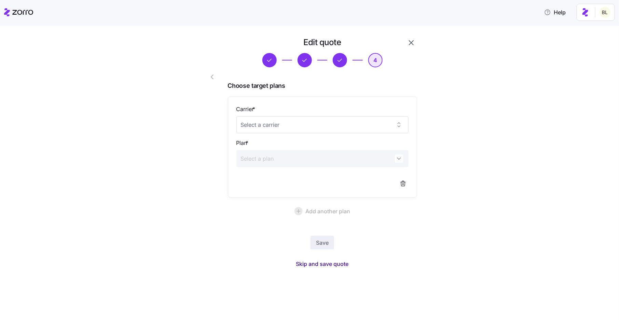
click at [318, 264] on span "Skip and save quote" at bounding box center [322, 263] width 53 height 8
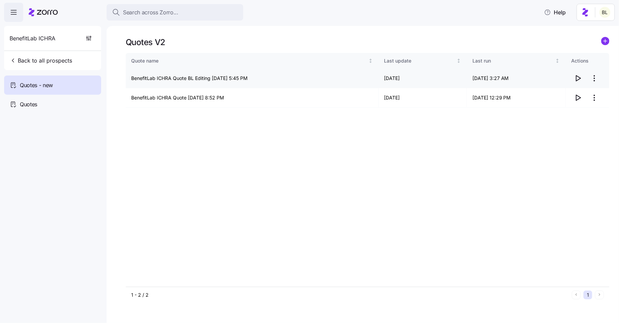
click at [578, 77] on icon "button" at bounding box center [577, 78] width 8 height 8
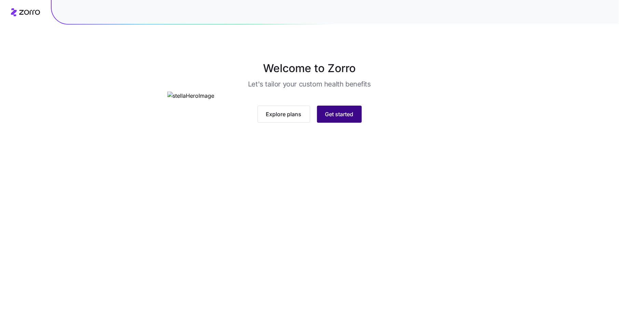
click at [341, 118] on span "Get started" at bounding box center [339, 114] width 28 height 8
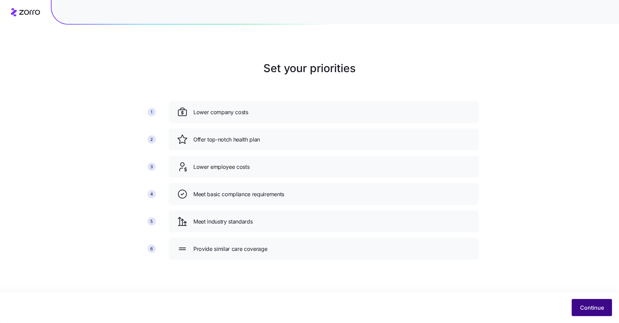
click at [582, 306] on span "Continue" at bounding box center [592, 307] width 24 height 8
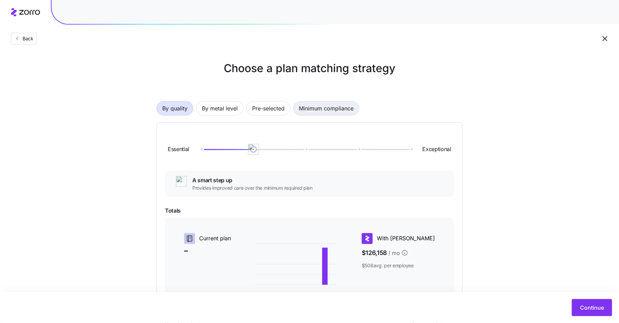
click at [349, 106] on span "Minimum compliance" at bounding box center [326, 108] width 55 height 14
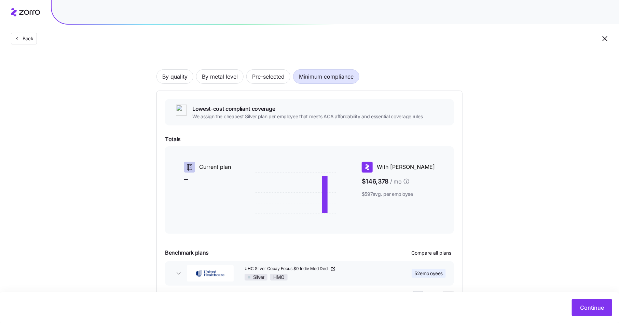
scroll to position [40, 0]
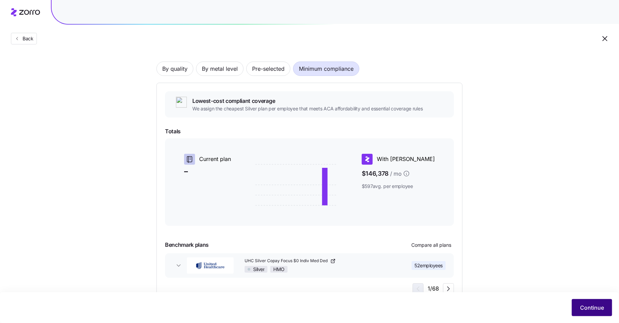
click at [582, 307] on span "Continue" at bounding box center [592, 307] width 24 height 8
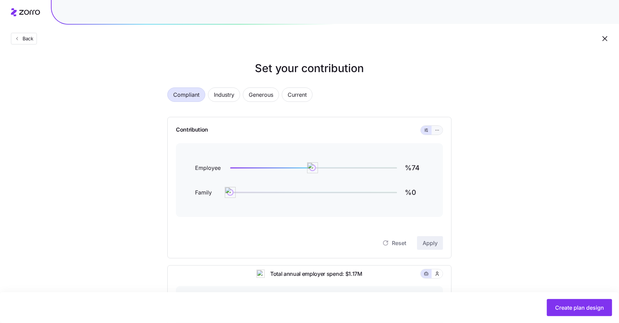
click at [435, 129] on icon "button" at bounding box center [437, 130] width 5 height 8
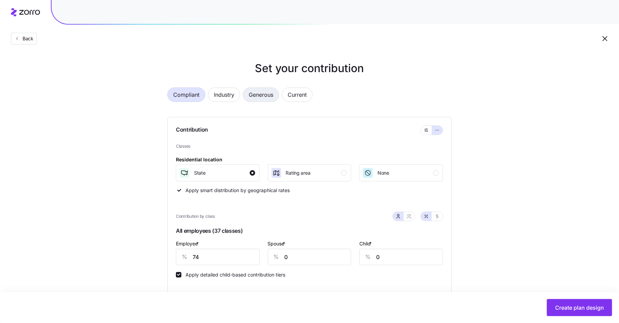
click at [268, 97] on span "Generous" at bounding box center [261, 95] width 25 height 14
type input "94"
type input "72"
drag, startPoint x: 202, startPoint y: 256, endPoint x: 187, endPoint y: 256, distance: 15.0
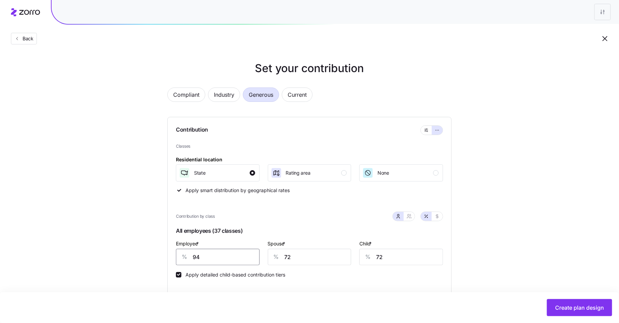
click at [187, 256] on div "% 94" at bounding box center [218, 257] width 84 height 16
type input "74"
type input "15"
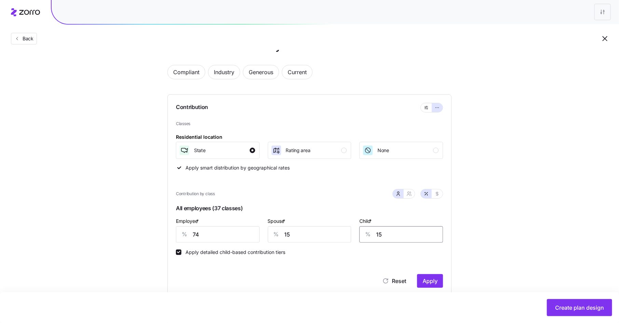
scroll to position [43, 0]
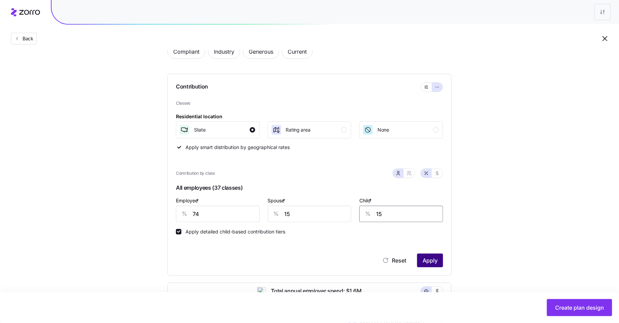
type input "15"
click at [441, 262] on button "Apply" at bounding box center [430, 260] width 26 height 14
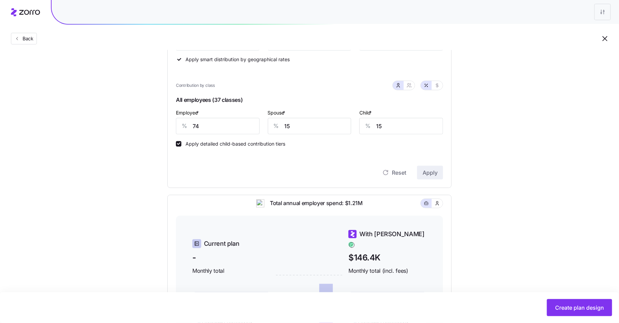
scroll to position [119, 0]
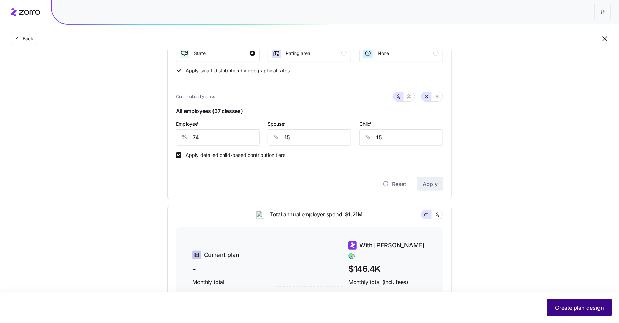
click at [572, 312] on button "Create plan design" at bounding box center [579, 307] width 65 height 17
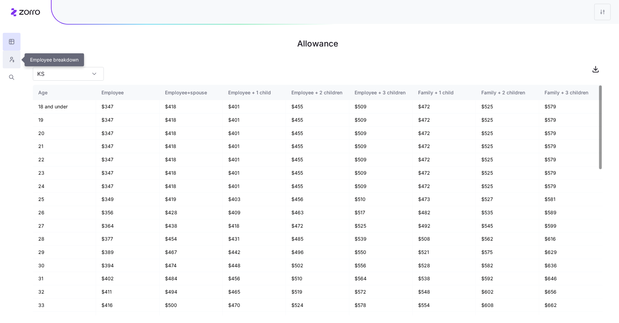
click at [14, 60] on icon "button" at bounding box center [12, 59] width 6 height 7
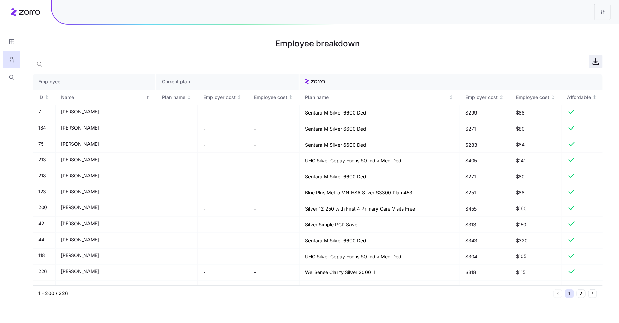
click at [599, 62] on icon "button" at bounding box center [595, 61] width 8 height 8
